Goal: Navigation & Orientation: Find specific page/section

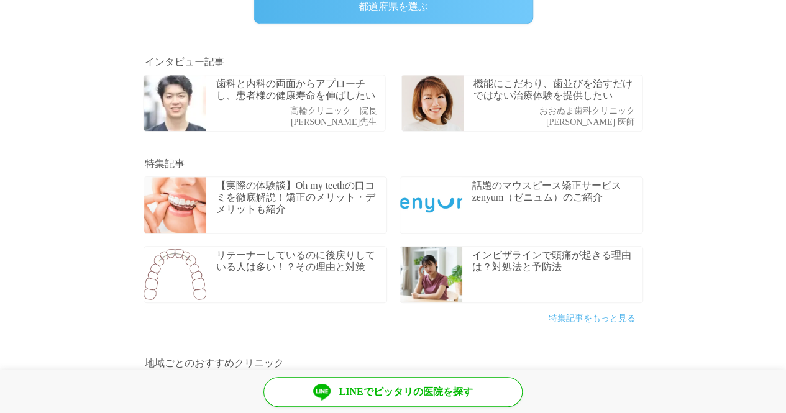
scroll to position [373, 0]
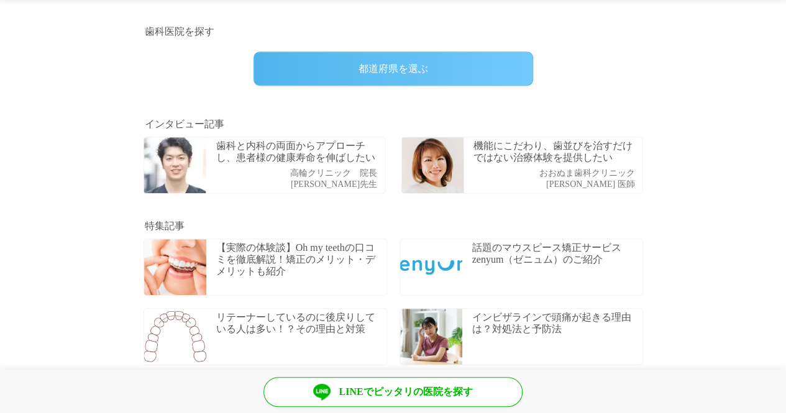
click at [456, 63] on div "都道府県を選ぶ" at bounding box center [393, 69] width 280 height 34
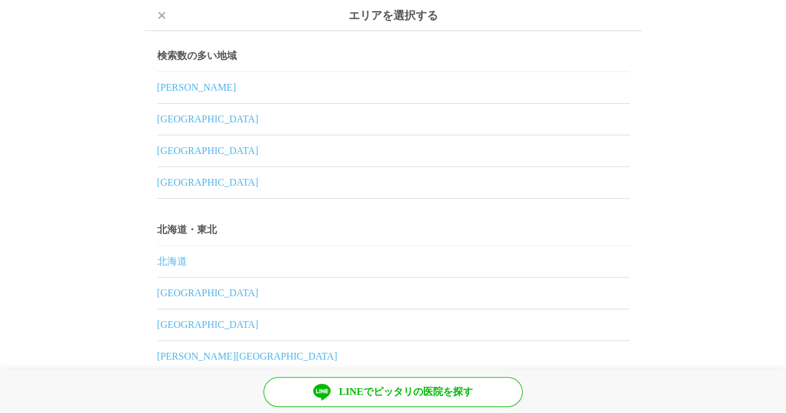
scroll to position [124, 0]
click at [183, 250] on link "北海道" at bounding box center [393, 261] width 472 height 31
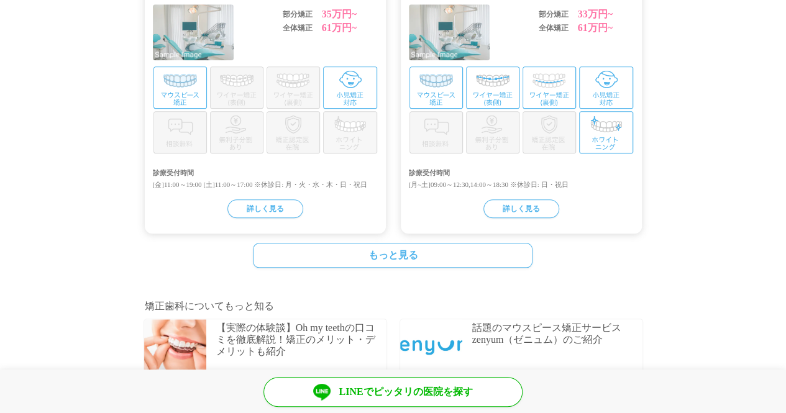
scroll to position [497, 0]
click at [398, 250] on link "もっと見る" at bounding box center [393, 254] width 280 height 25
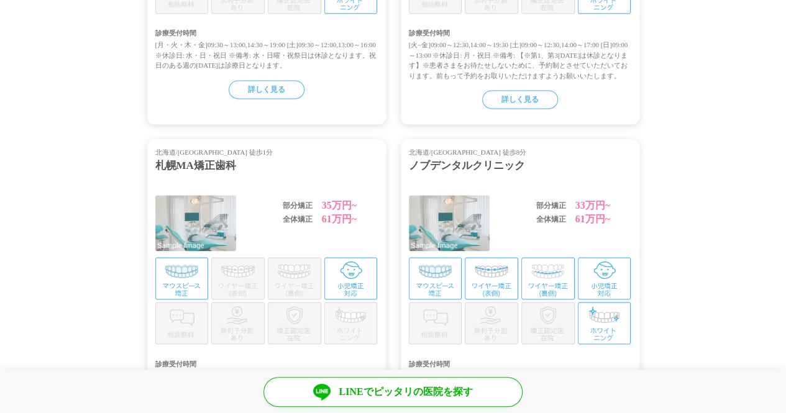
scroll to position [1118, 0]
